Goal: Information Seeking & Learning: Learn about a topic

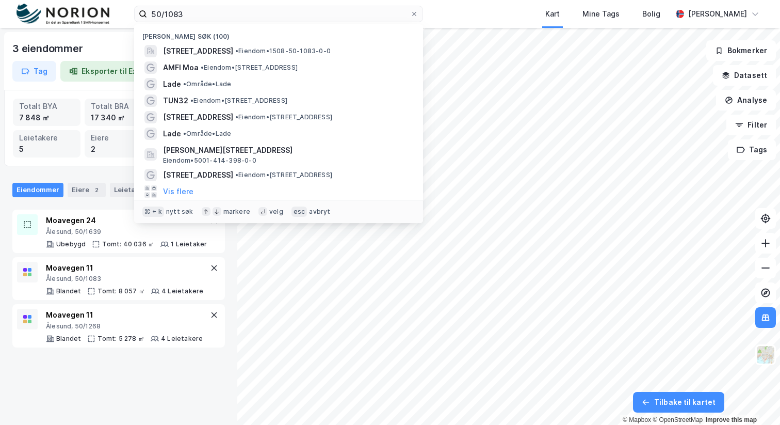
click at [192, 9] on input "50/1083" at bounding box center [278, 13] width 263 height 15
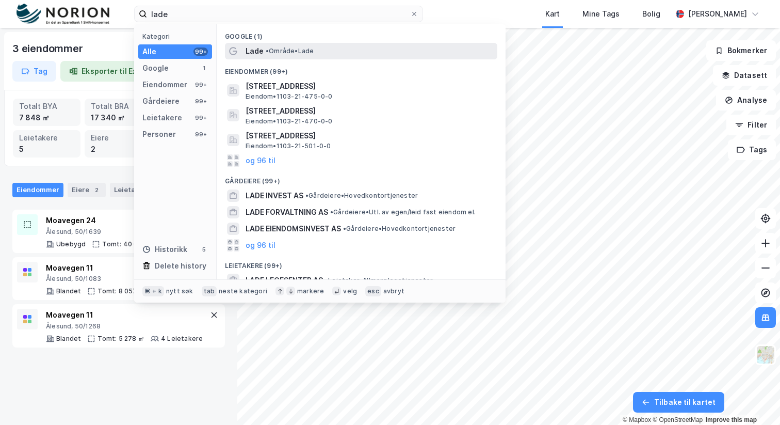
type input "lade"
click at [278, 54] on span "• Område • Lade" at bounding box center [290, 51] width 48 height 8
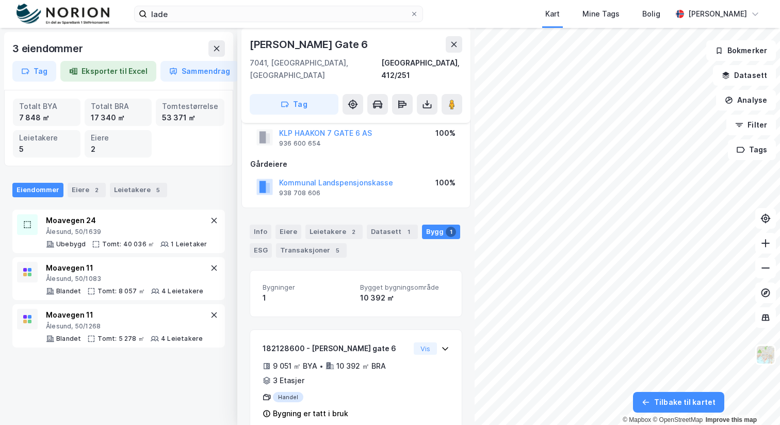
scroll to position [35, 0]
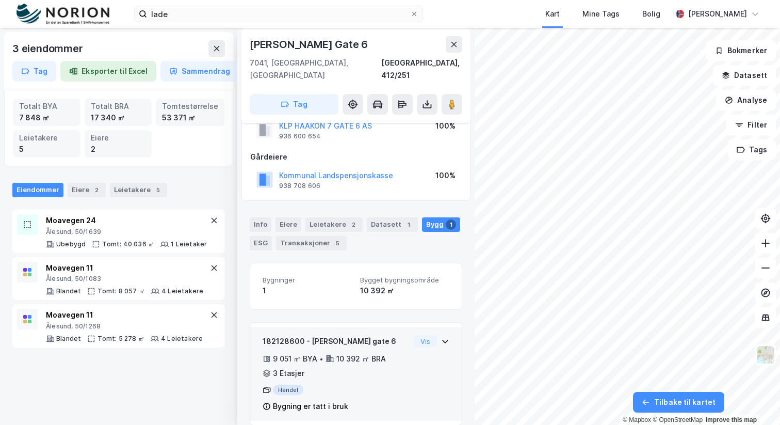
click at [416, 354] on div "182128600 - [PERSON_NAME] gate 6 9 051 ㎡ BYA • 10 392 ㎡ BRA • 3 Etasjer Handel …" at bounding box center [356, 378] width 187 height 86
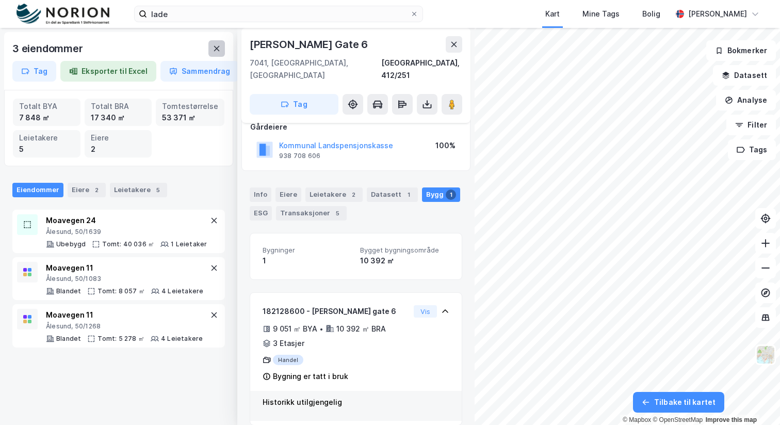
click at [217, 47] on icon at bounding box center [217, 48] width 6 height 5
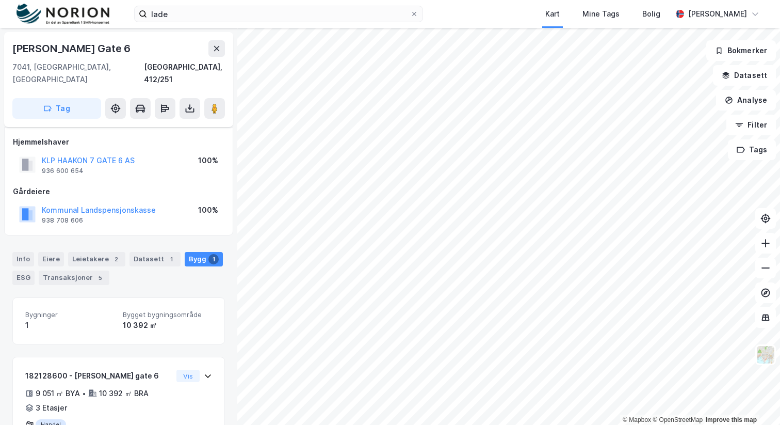
scroll to position [35, 0]
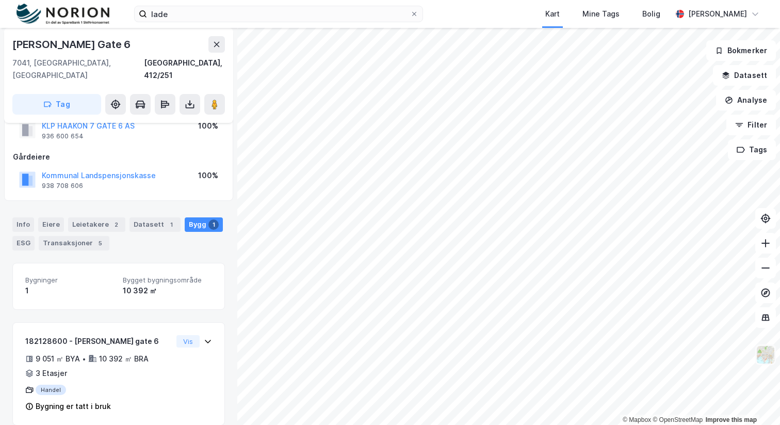
click at [765, 351] on img at bounding box center [766, 355] width 20 height 20
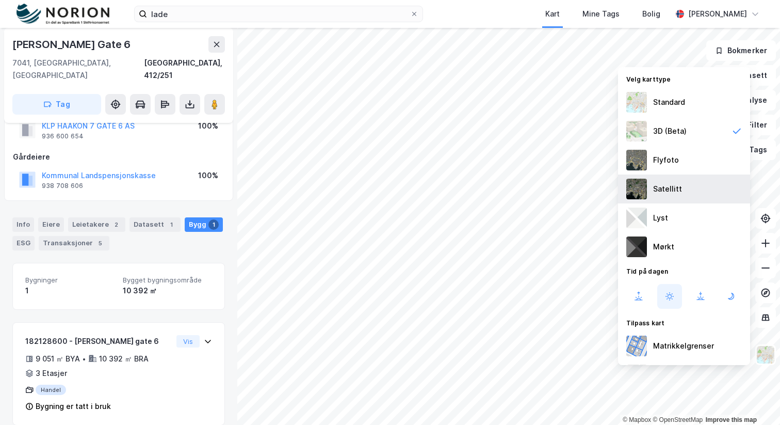
click at [688, 185] on div "Satellitt" at bounding box center [684, 188] width 132 height 29
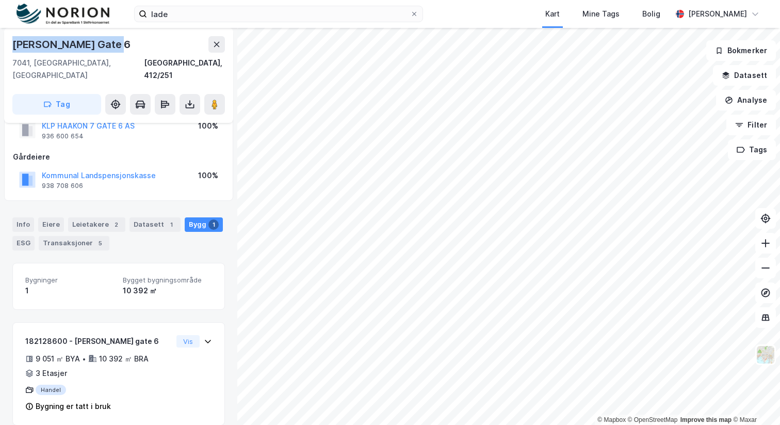
scroll to position [28, 0]
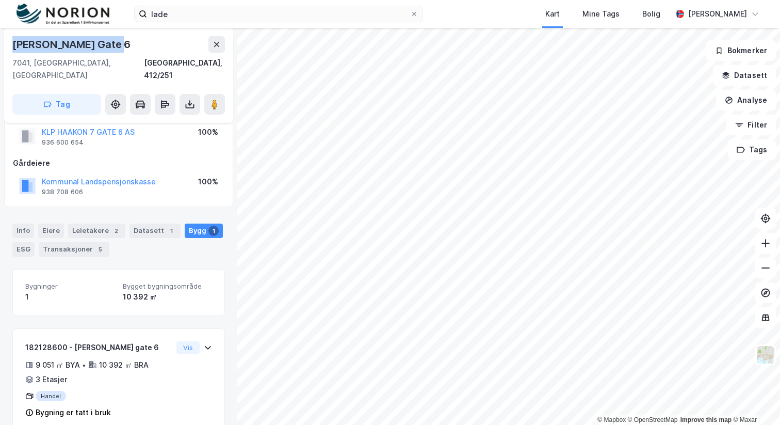
drag, startPoint x: 135, startPoint y: 44, endPoint x: 17, endPoint y: 36, distance: 117.9
click at [17, 36] on div "Haakon [STREET_ADDRESS]" at bounding box center [118, 75] width 229 height 95
copy div "[PERSON_NAME] Gate 6"
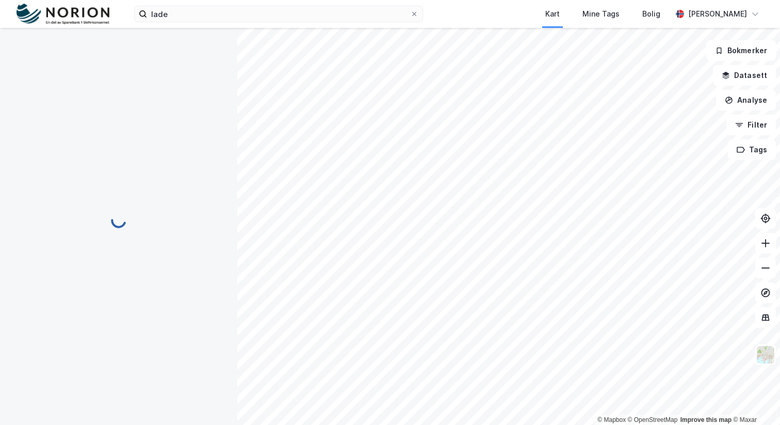
scroll to position [0, 0]
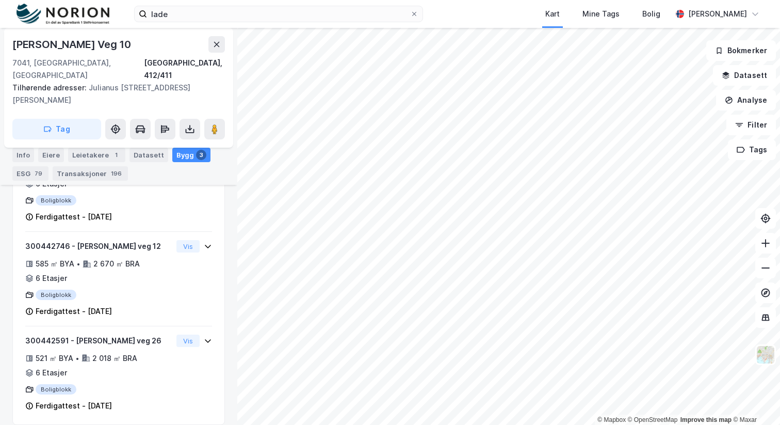
scroll to position [298, 0]
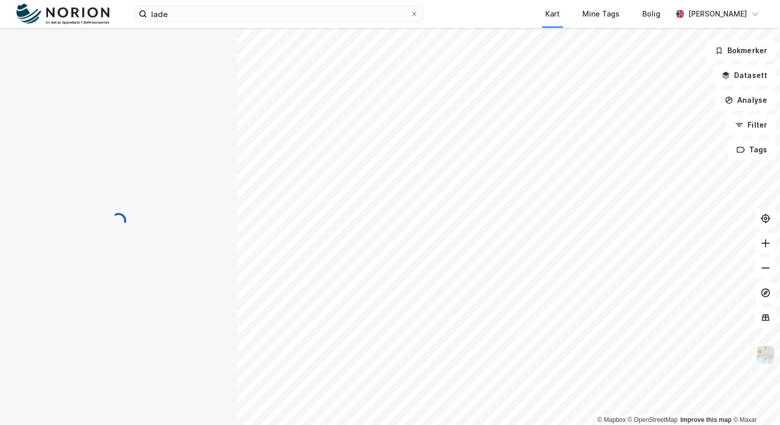
scroll to position [105, 0]
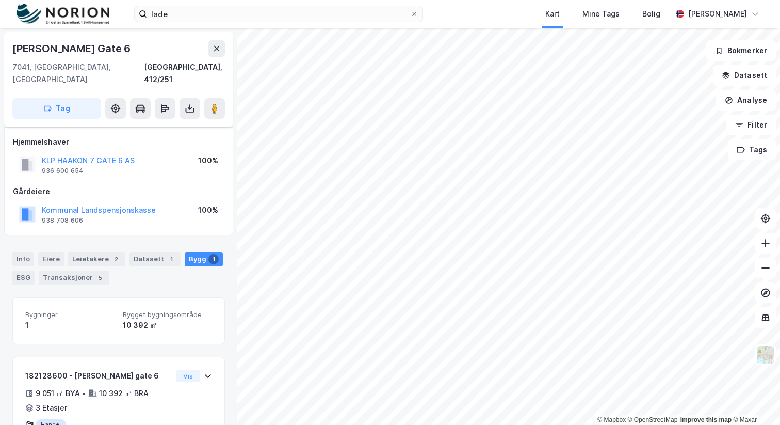
scroll to position [35, 0]
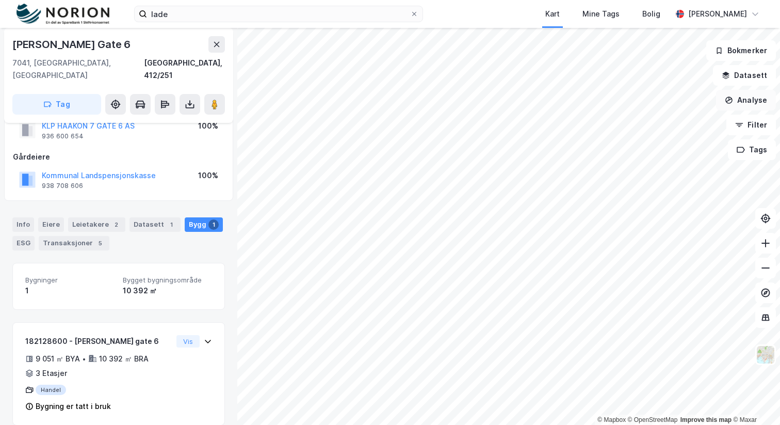
click at [747, 106] on button "Analyse" at bounding box center [746, 100] width 60 height 21
click at [22, 217] on div "Info" at bounding box center [23, 224] width 22 height 14
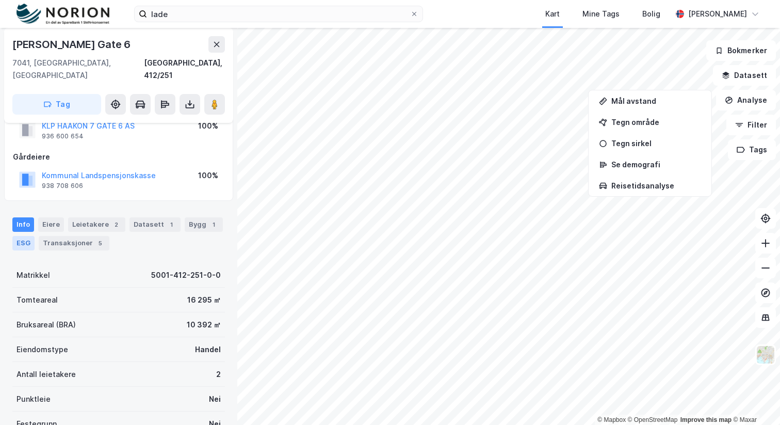
click at [28, 236] on div "ESG" at bounding box center [23, 243] width 22 height 14
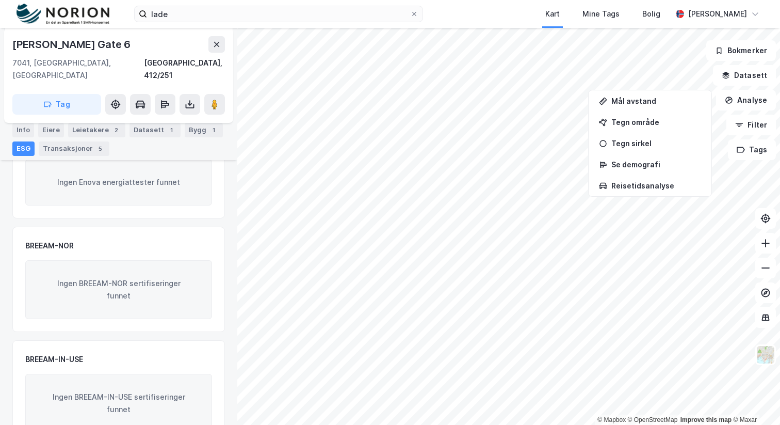
scroll to position [192, 0]
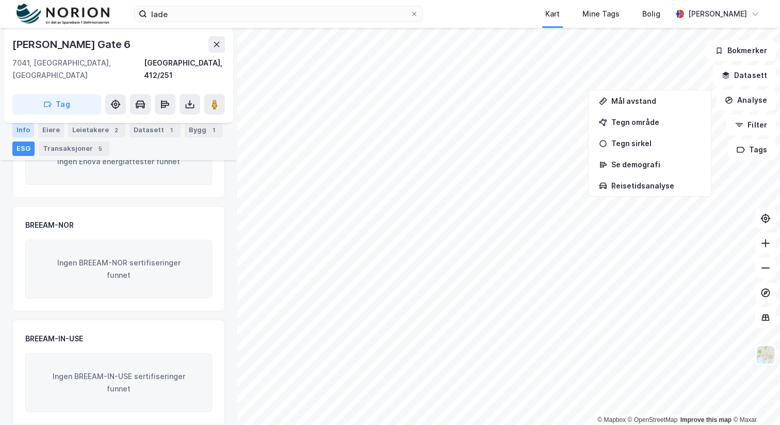
click at [25, 136] on div "Info" at bounding box center [23, 130] width 22 height 14
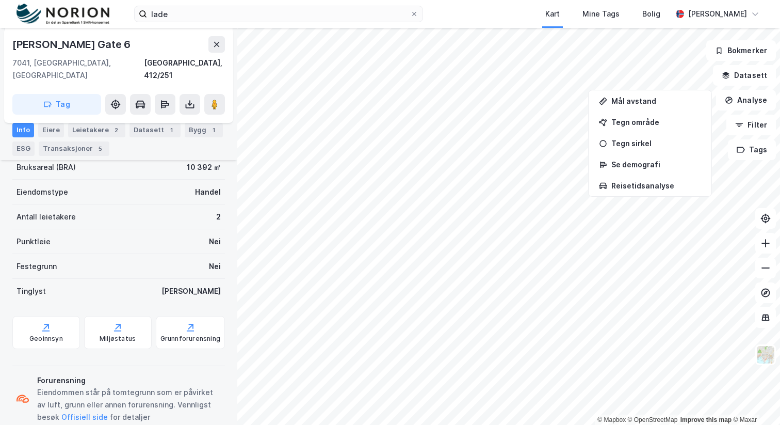
scroll to position [203, 0]
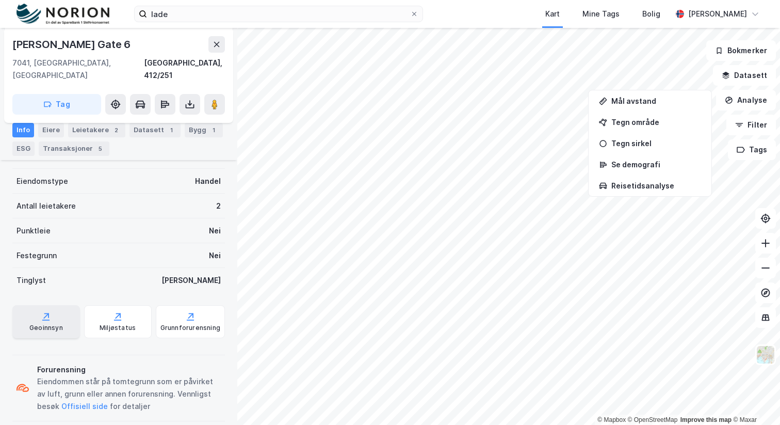
click at [51, 323] on div "Geoinnsyn" at bounding box center [46, 327] width 34 height 8
